Goal: Task Accomplishment & Management: Use online tool/utility

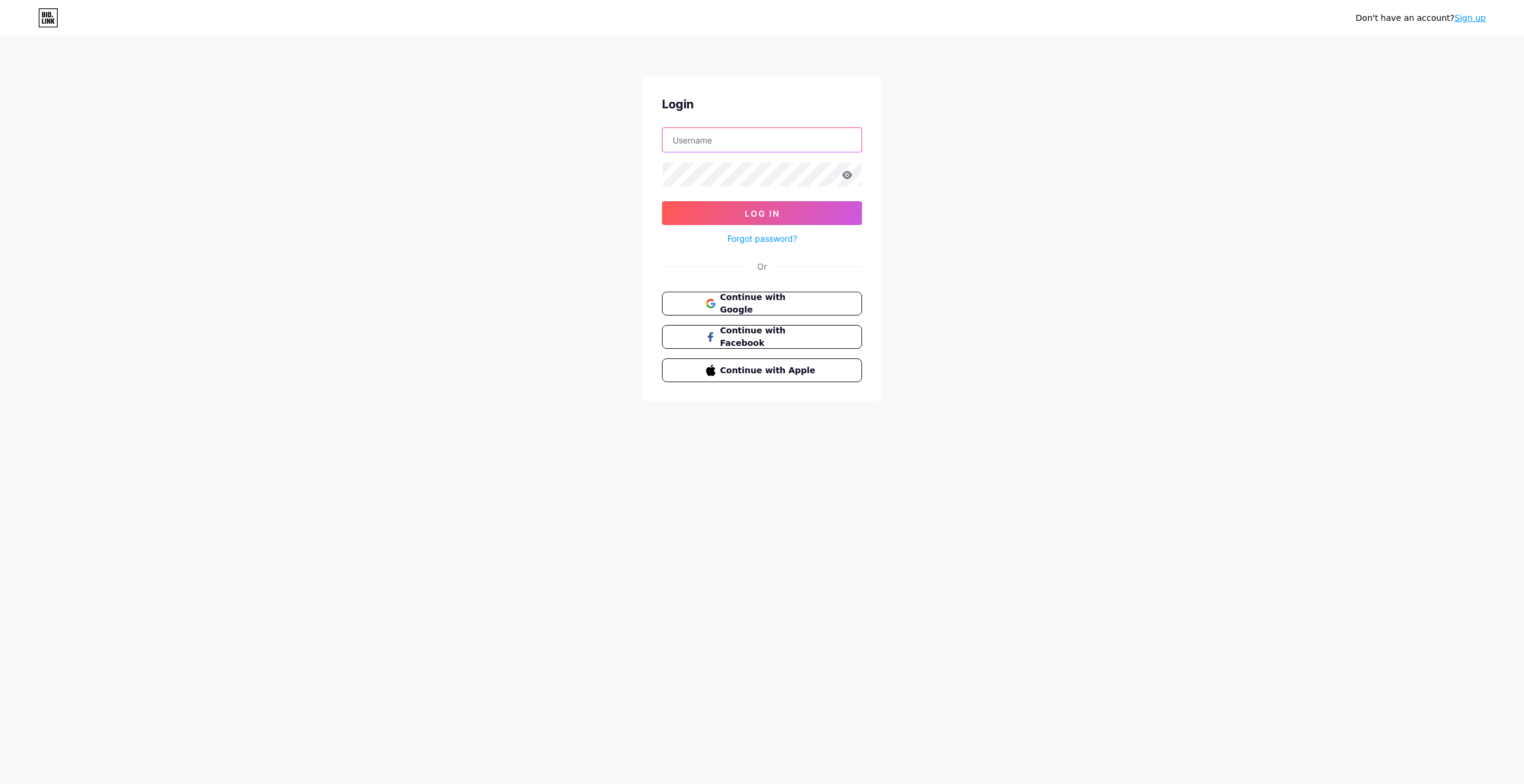
click at [783, 145] on input "text" at bounding box center [762, 140] width 199 height 24
click at [717, 304] on span "Continue with Google" at bounding box center [762, 303] width 114 height 25
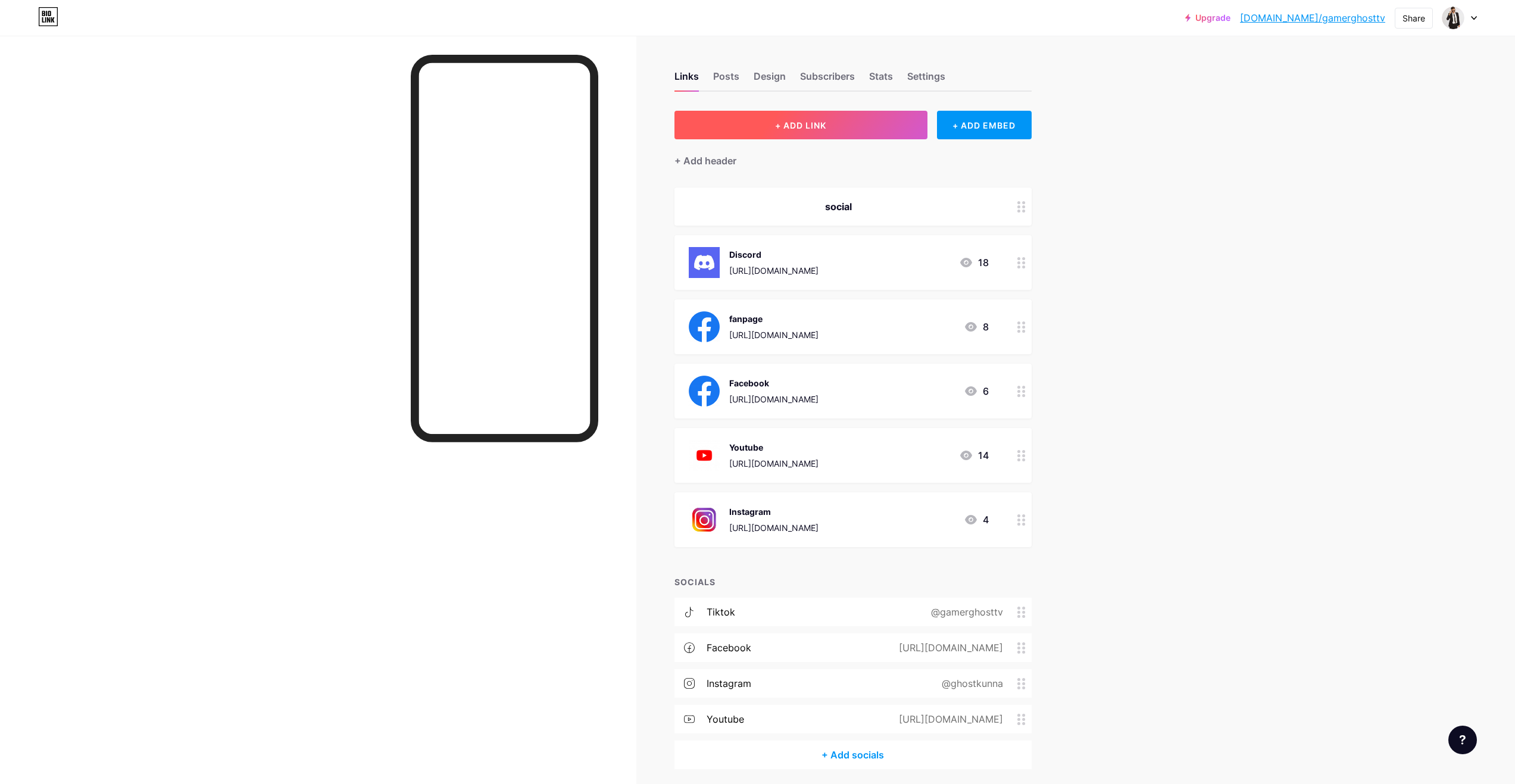
click at [856, 124] on button "+ ADD LINK" at bounding box center [800, 124] width 253 height 28
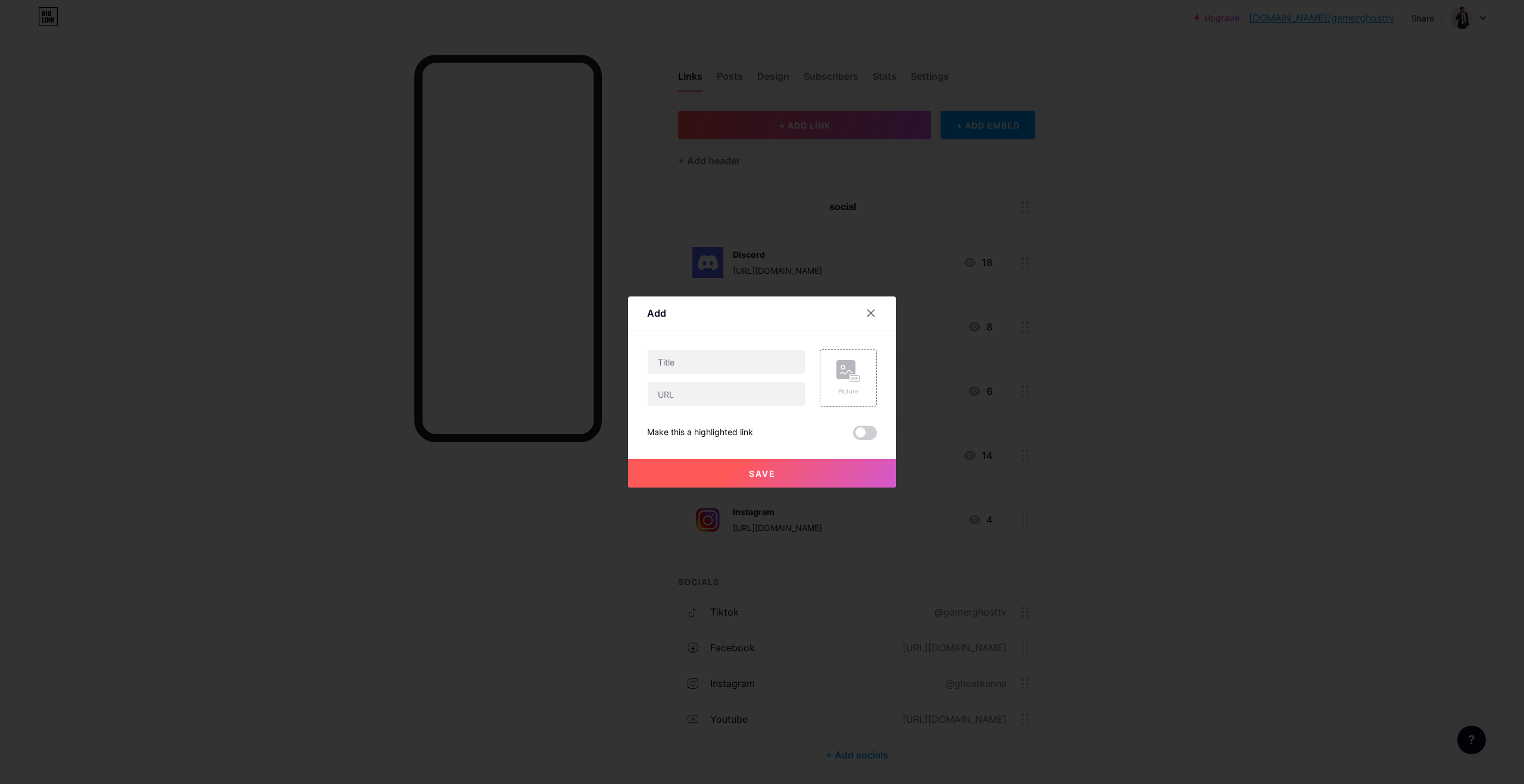
click at [737, 344] on div "Content YouTube Play YouTube video without leaving your page. ADD Vimeo Play Vi…" at bounding box center [762, 385] width 230 height 110
click at [735, 356] on input "text" at bounding box center [726, 362] width 157 height 24
click at [734, 359] on input "text" at bounding box center [726, 362] width 157 height 24
type input "โดเนท ขึ้นจอ สิริอ่าน"
